Goal: Information Seeking & Learning: Learn about a topic

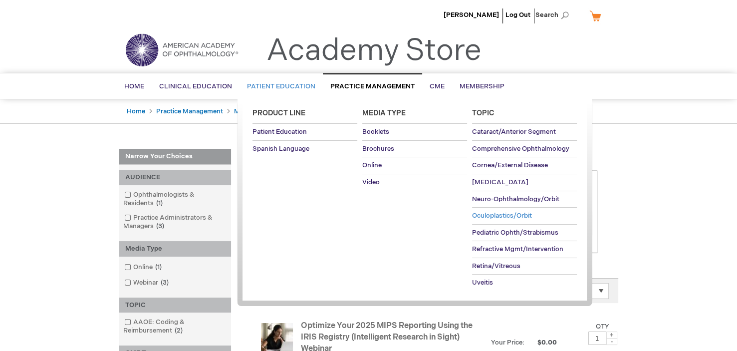
click at [497, 212] on span "Oculoplastics/Orbit" at bounding box center [502, 215] width 60 height 8
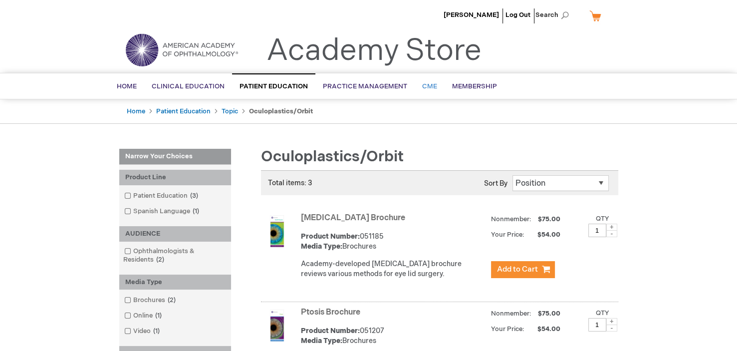
click at [428, 84] on span "CME" at bounding box center [429, 86] width 15 height 8
